Goal: Task Accomplishment & Management: Manage account settings

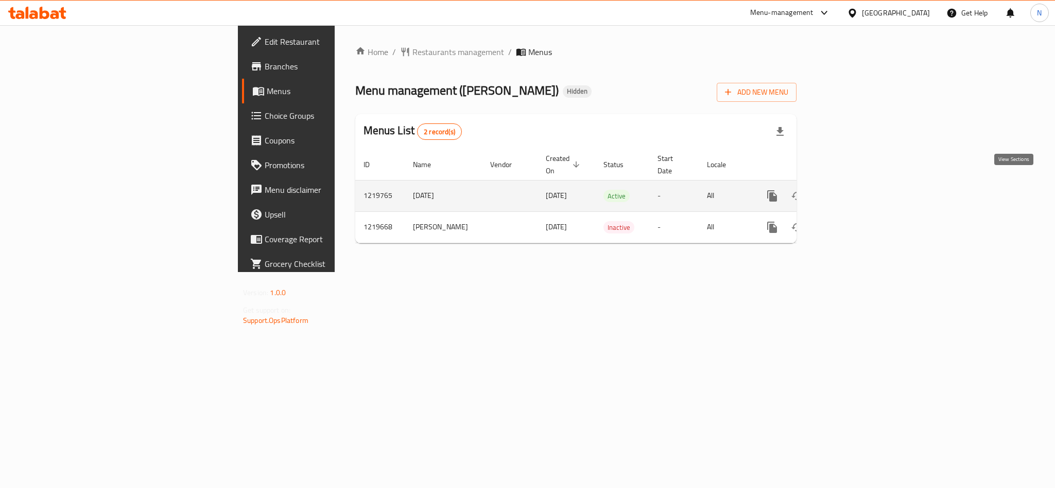
click at [852, 190] on icon "enhanced table" at bounding box center [846, 196] width 12 height 12
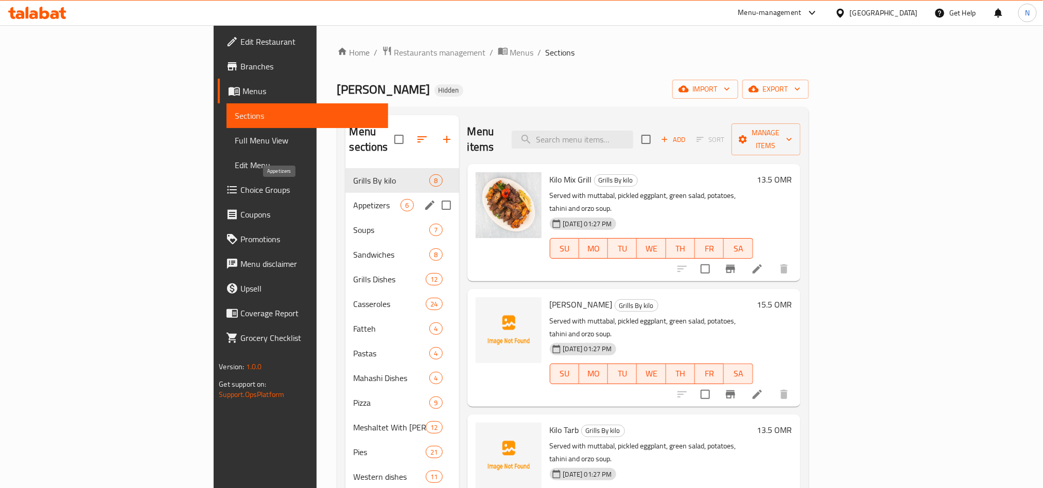
click at [354, 199] on span "Appetizers" at bounding box center [377, 205] width 47 height 12
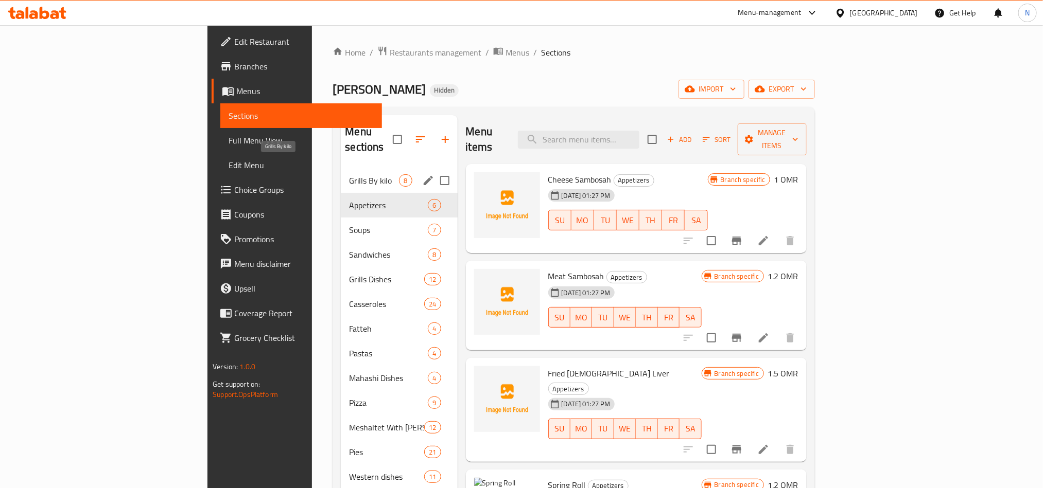
click at [349, 174] on span "Grills By kilo" at bounding box center [374, 180] width 50 height 12
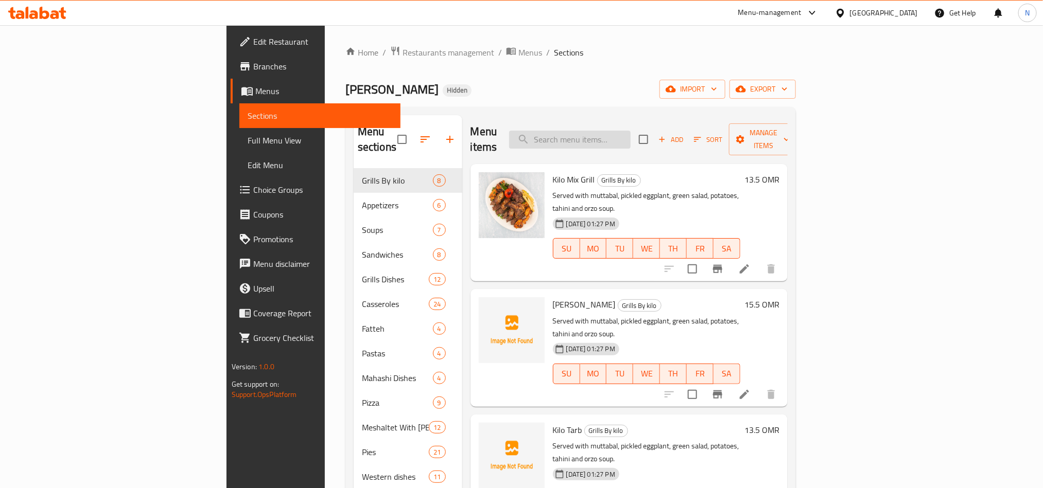
drag, startPoint x: 619, startPoint y: 144, endPoint x: 623, endPoint y: 139, distance: 5.9
click at [619, 144] on div "Menu items Add Sort Manage items" at bounding box center [628, 139] width 317 height 49
click at [629, 133] on input "search" at bounding box center [569, 140] width 121 height 18
paste input "ريش"
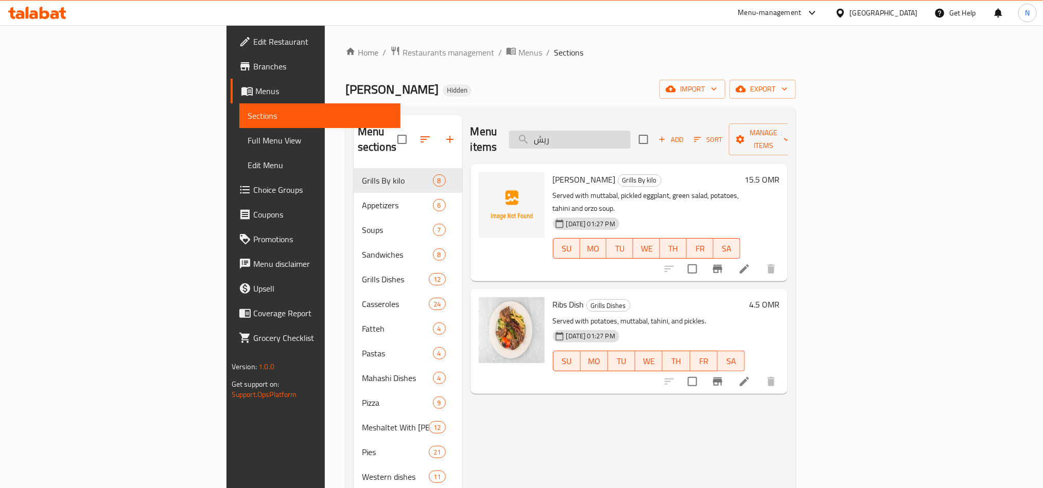
click at [631, 139] on input "ريش" at bounding box center [569, 140] width 121 height 18
paste input "[DEMOGRAPHIC_DATA]"
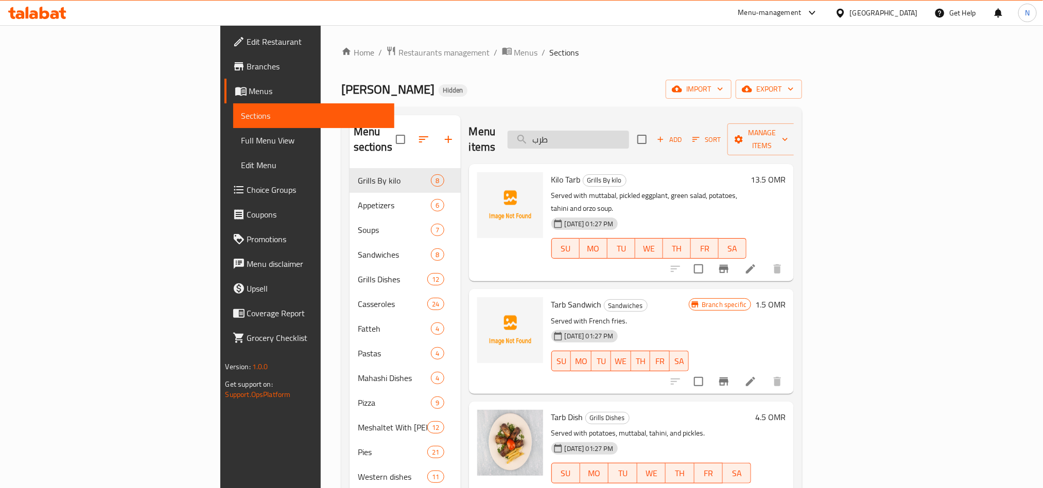
click at [628, 135] on input "طرب" at bounding box center [568, 140] width 121 height 18
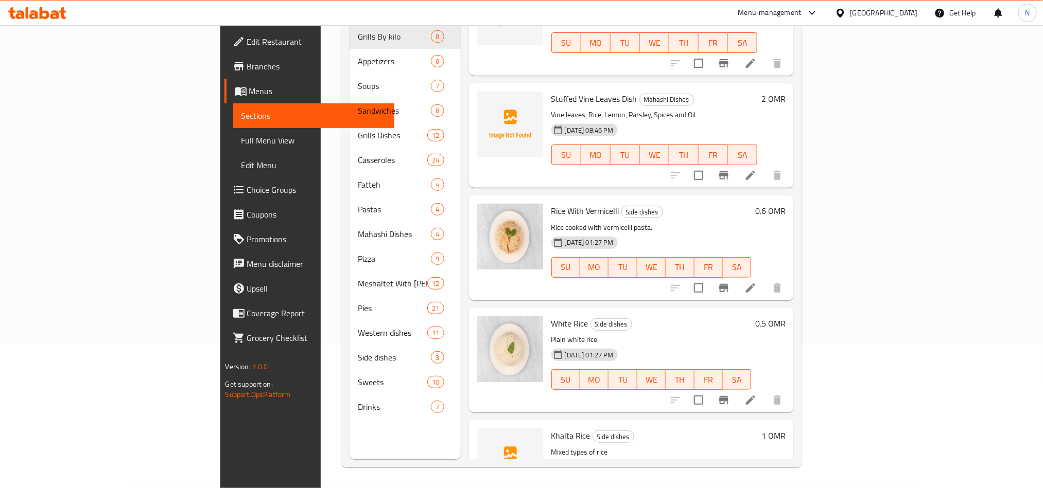
scroll to position [1895, 0]
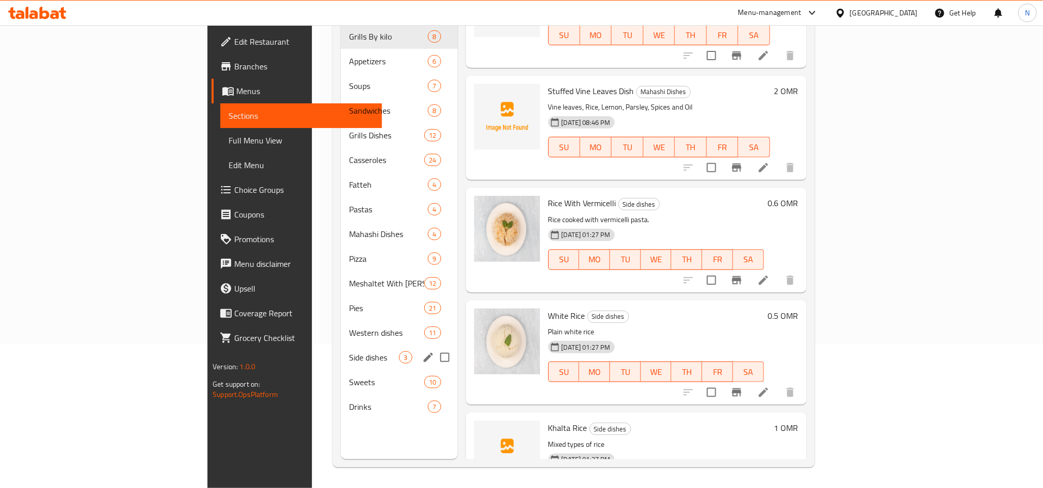
type input "RICE"
click at [341, 345] on div "Side dishes 3" at bounding box center [399, 357] width 116 height 25
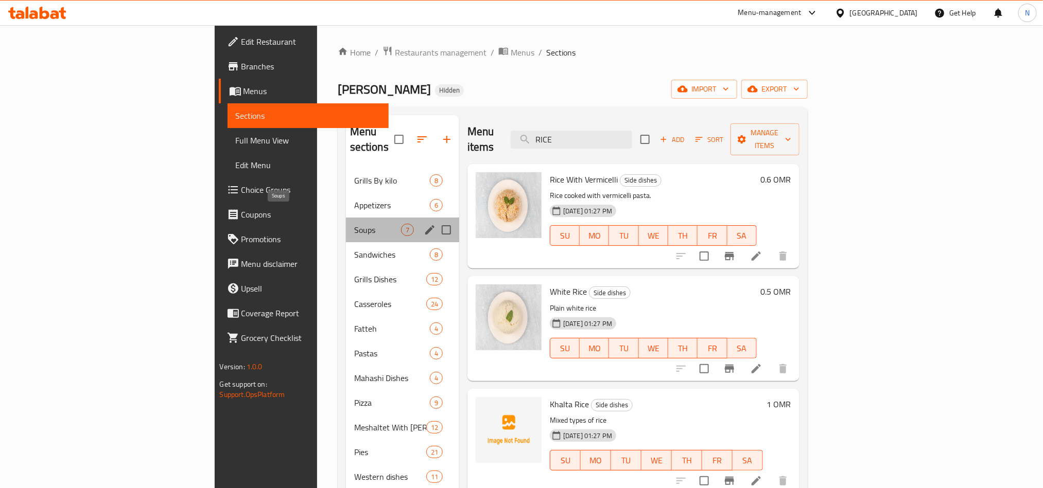
click at [354, 224] on span "Soups" at bounding box center [377, 230] width 47 height 12
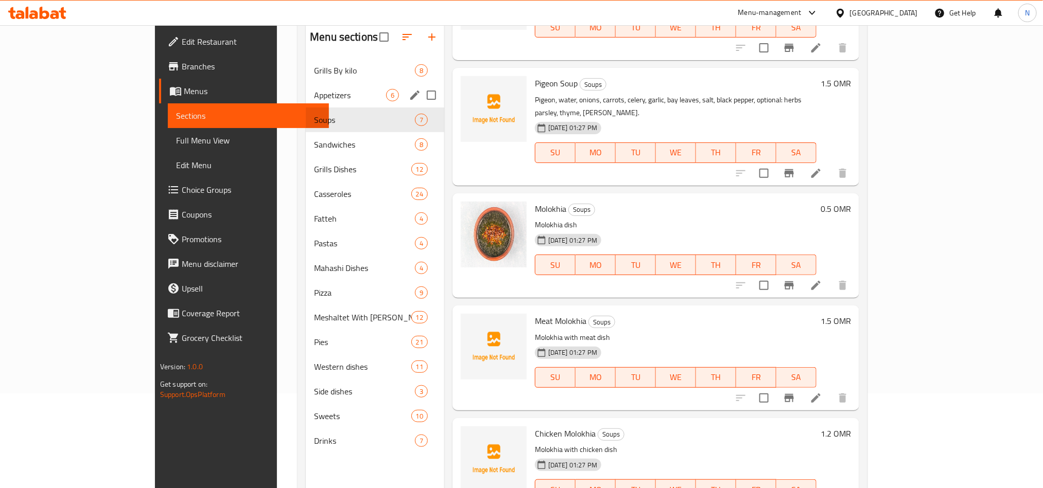
scroll to position [67, 0]
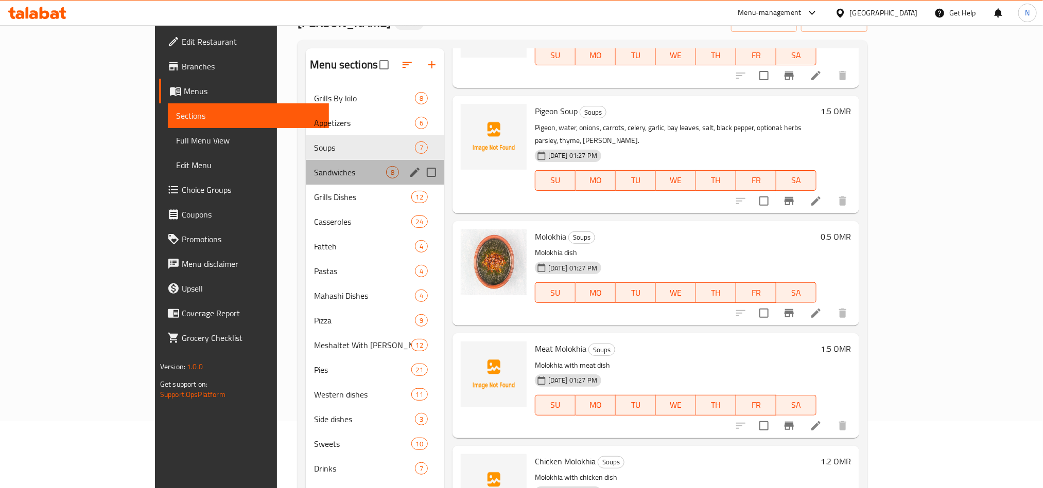
click at [306, 160] on div "Sandwiches 8" at bounding box center [375, 172] width 138 height 25
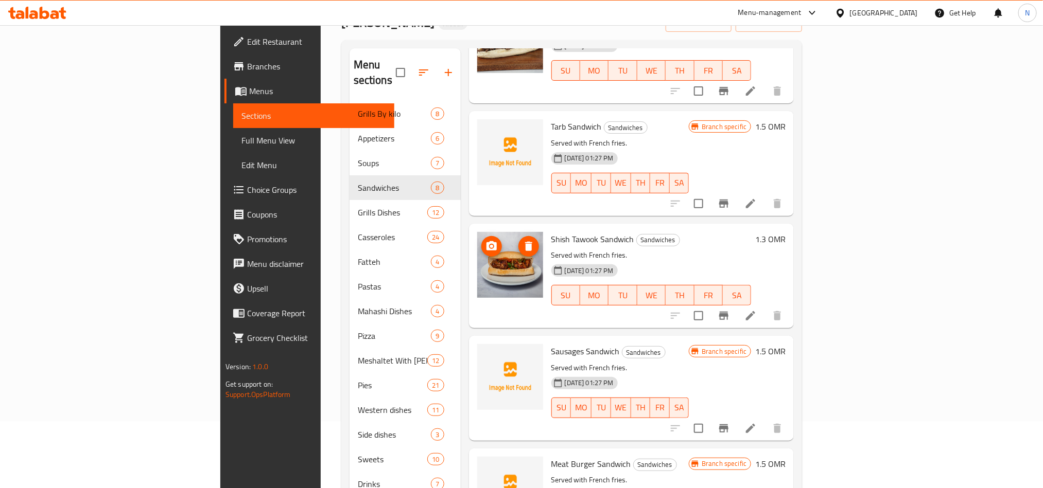
scroll to position [436, 0]
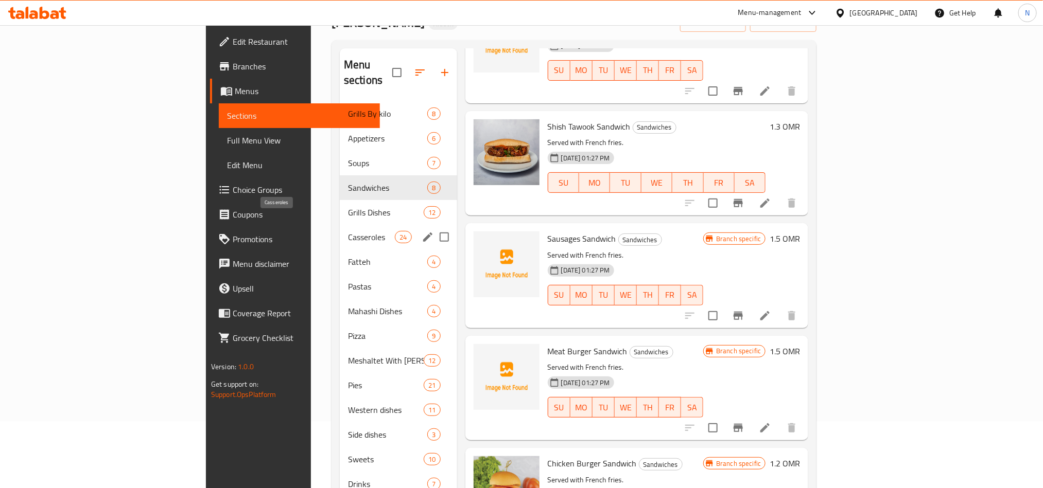
click at [348, 231] on span "Casseroles" at bounding box center [371, 237] width 47 height 12
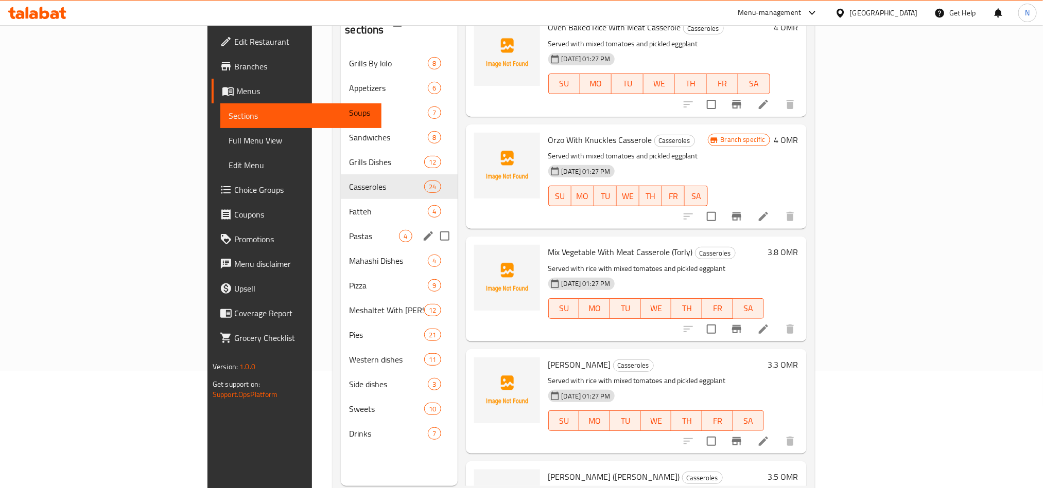
scroll to position [144, 0]
